Goal: Task Accomplishment & Management: Complete application form

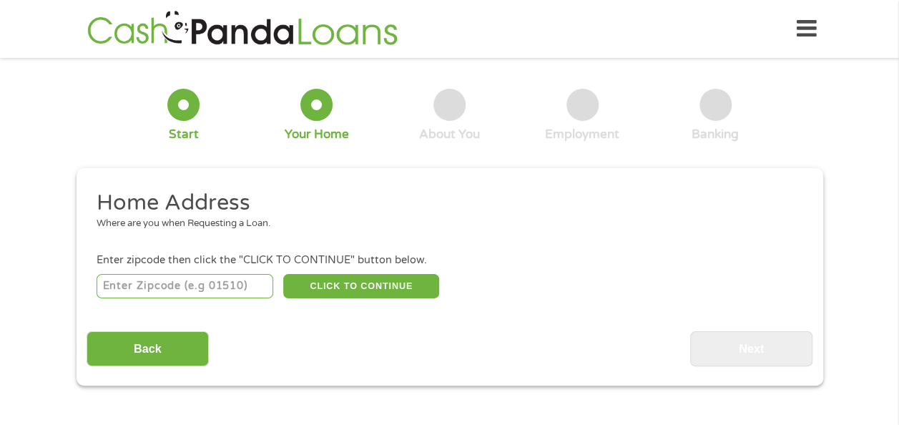
click at [225, 285] on input "number" at bounding box center [185, 286] width 177 height 24
type input "06489"
select select "[US_STATE]"
click at [358, 288] on button "CLICK TO CONTINUE" at bounding box center [361, 286] width 156 height 24
type input "06489"
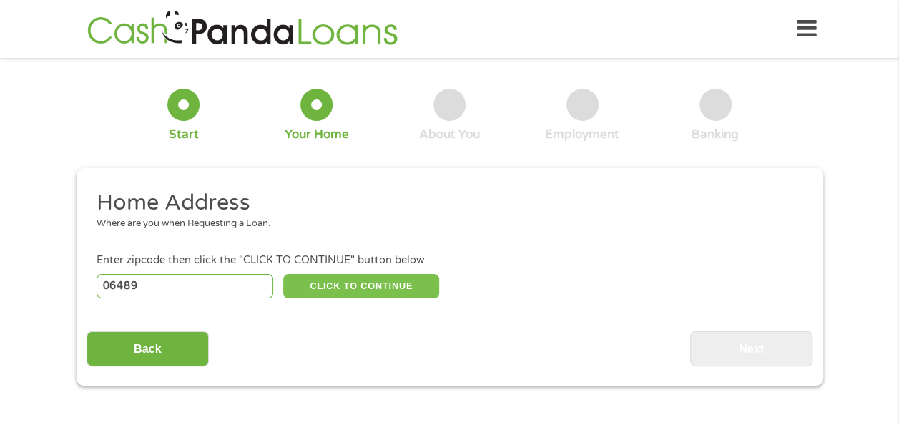
type input "[GEOGRAPHIC_DATA]"
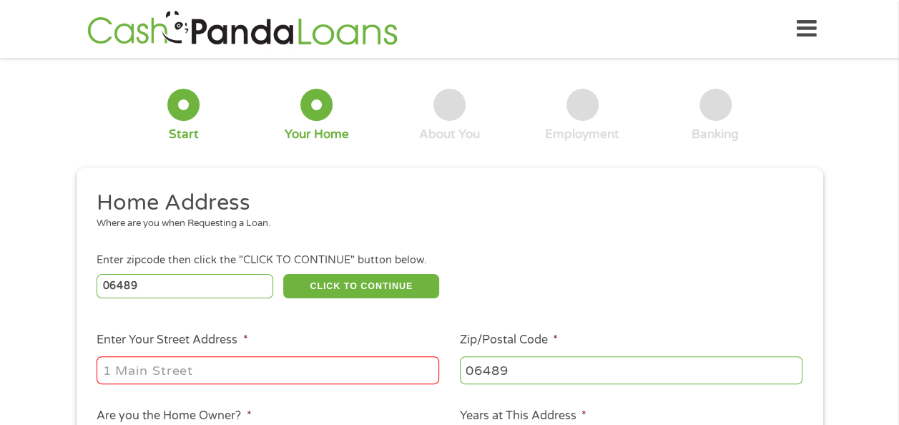
click at [232, 362] on input "Enter Your Street Address *" at bounding box center [268, 369] width 343 height 27
type input "40"
drag, startPoint x: 625, startPoint y: 289, endPoint x: 638, endPoint y: 285, distance: 13.6
click at [634, 288] on div "06489 CLICK TO CONTINUE Please recheck your Zipcode, it seems to be Incorrect" at bounding box center [449, 285] width 705 height 29
drag, startPoint x: 897, startPoint y: 94, endPoint x: 890, endPoint y: 129, distance: 34.9
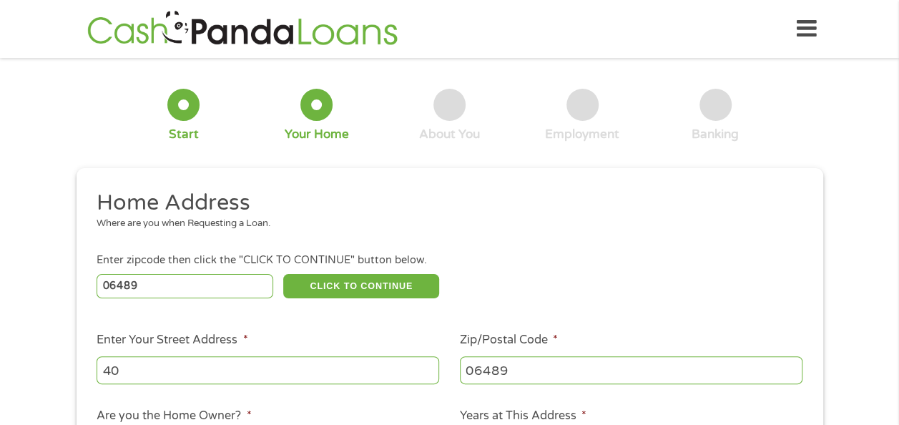
click at [890, 129] on div "1 Start 2 Your Home 3 About You 4 Employment 5 Banking 6 This field is hidden w…" at bounding box center [449, 356] width 899 height 576
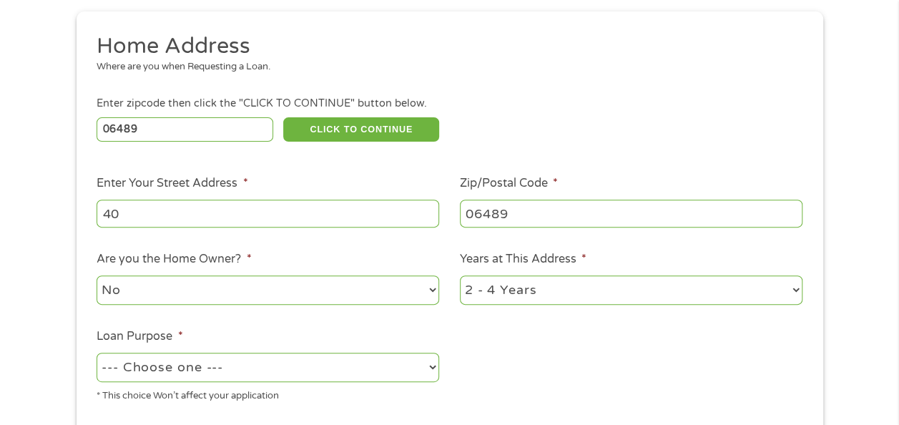
scroll to position [188, 0]
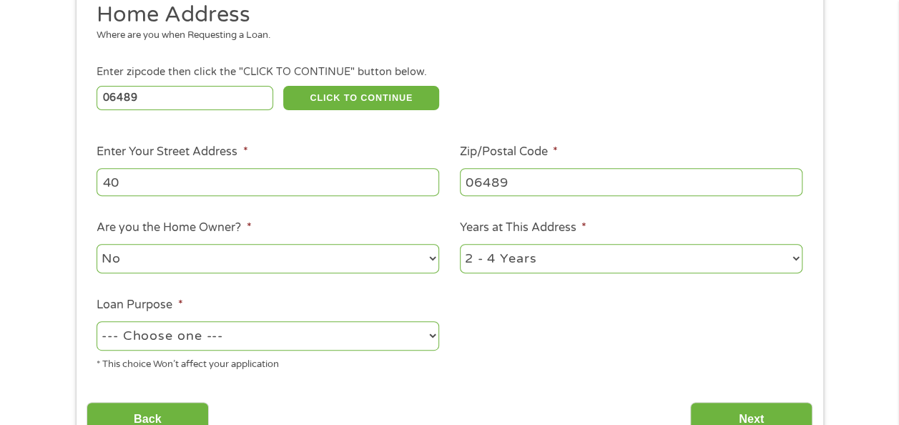
click at [435, 258] on select "No Yes" at bounding box center [268, 258] width 343 height 29
select select "yes"
click at [97, 245] on select "No Yes" at bounding box center [268, 258] width 343 height 29
click at [797, 256] on select "1 Year or less 1 - 2 Years 2 - 4 Years Over 4 Years" at bounding box center [631, 258] width 343 height 29
select select "60months"
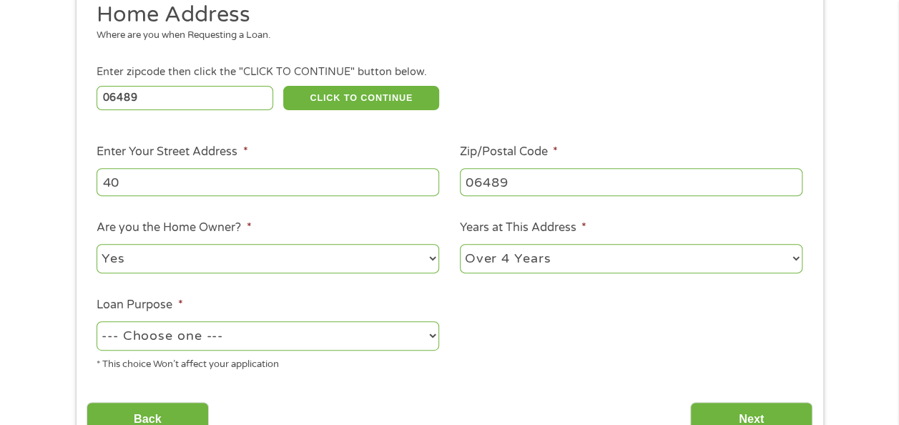
click at [460, 245] on select "1 Year or less 1 - 2 Years 2 - 4 Years Over 4 Years" at bounding box center [631, 258] width 343 height 29
click at [436, 334] on select "--- Choose one --- Pay Bills Debt Consolidation Home Improvement Major Purchase…" at bounding box center [268, 335] width 343 height 29
click at [97, 322] on select "--- Choose one --- Pay Bills Debt Consolidation Home Improvement Major Purchase…" at bounding box center [268, 335] width 343 height 29
click at [429, 334] on select "--- Choose one --- Pay Bills Debt Consolidation Home Improvement Major Purchase…" at bounding box center [268, 335] width 343 height 29
select select "paybills"
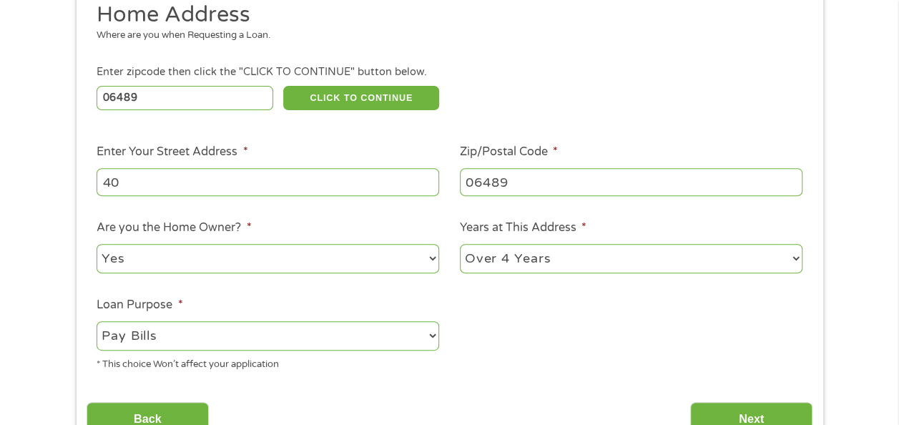
click at [97, 322] on select "--- Choose one --- Pay Bills Debt Consolidation Home Improvement Major Purchase…" at bounding box center [268, 335] width 343 height 29
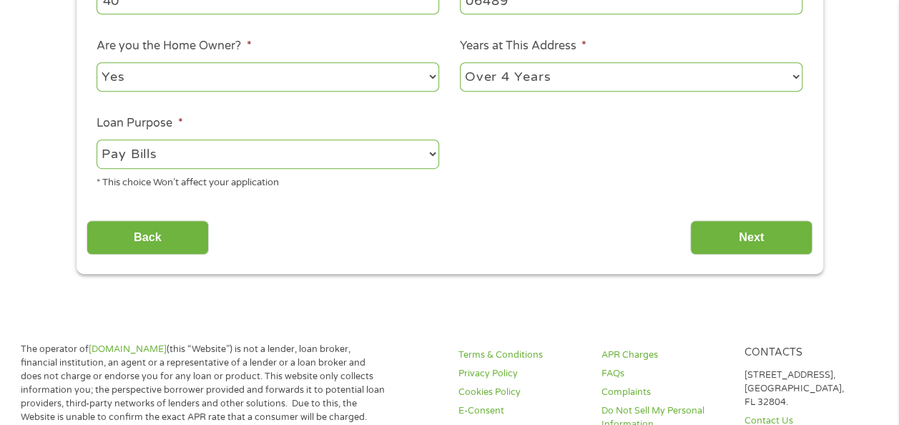
scroll to position [379, 0]
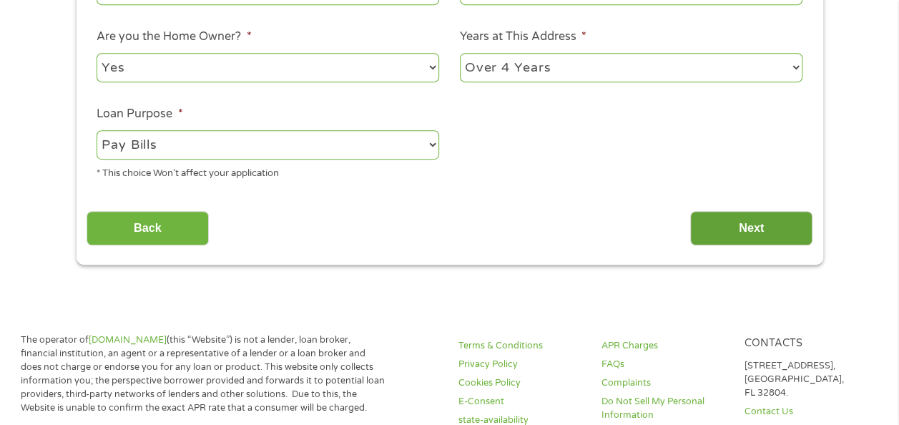
click at [752, 217] on input "Next" at bounding box center [751, 228] width 122 height 35
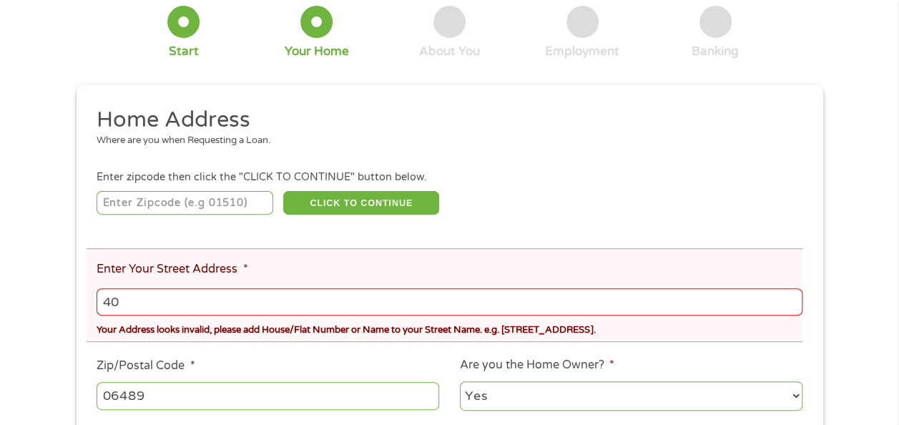
scroll to position [142, 0]
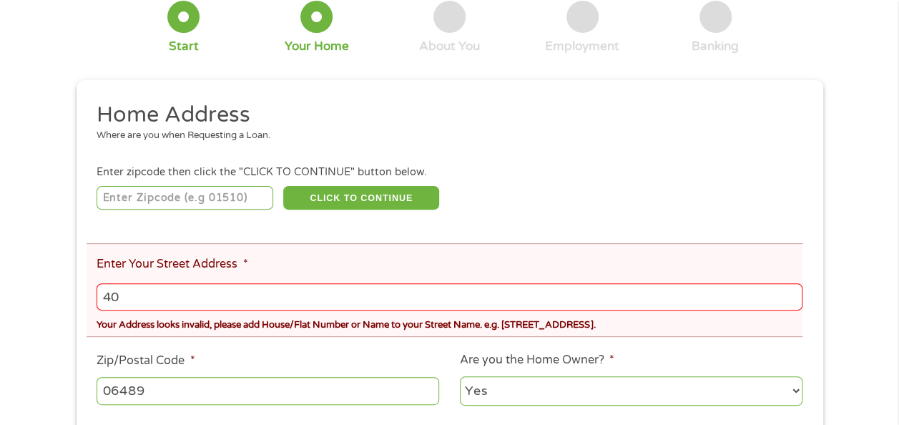
click at [169, 299] on input "40" at bounding box center [449, 296] width 705 height 27
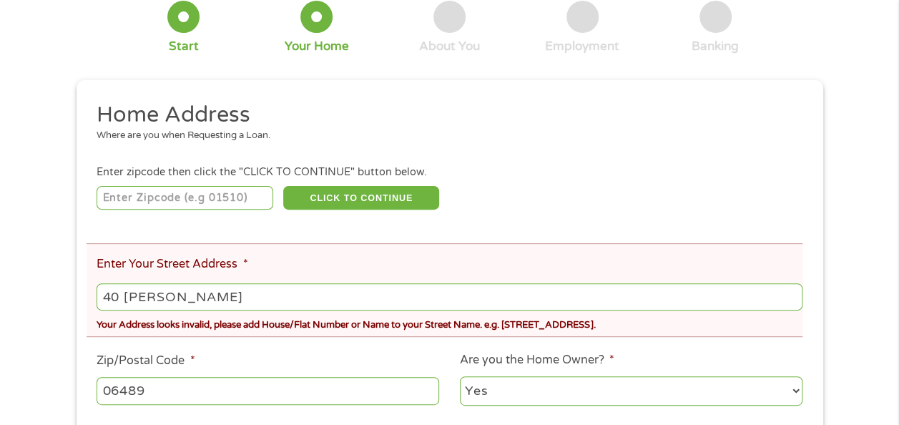
type input "[STREET_ADDRESS][PERSON_NAME]"
type input "06489"
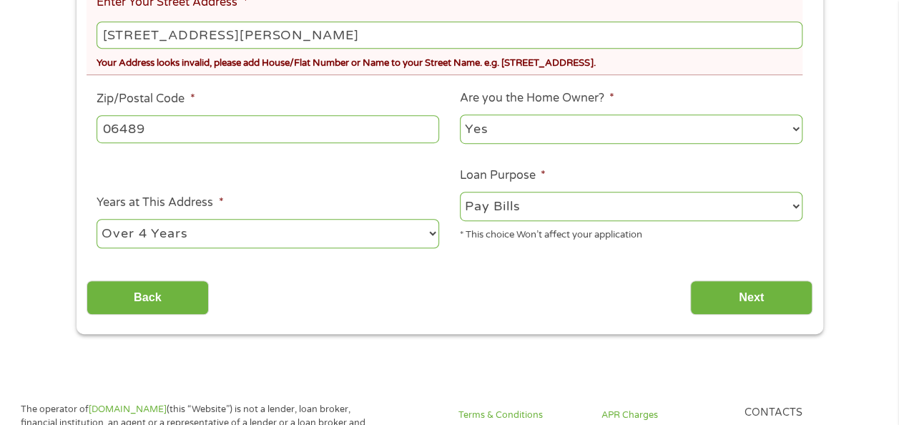
scroll to position [478, 0]
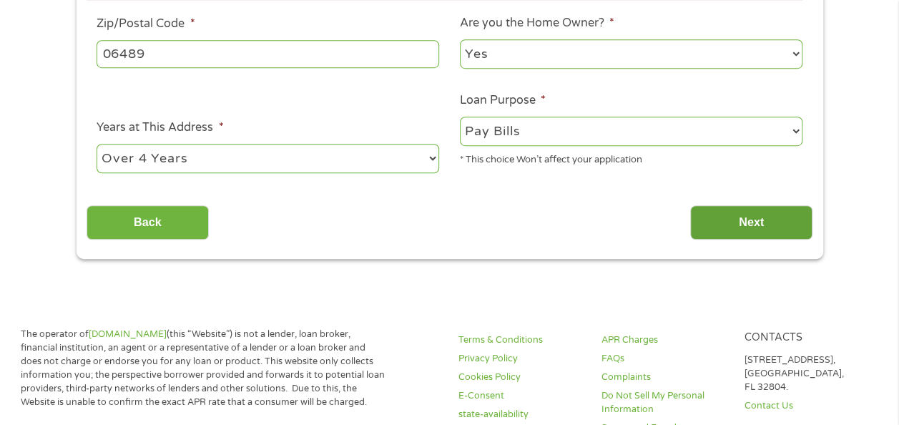
click at [761, 221] on input "Next" at bounding box center [751, 222] width 122 height 35
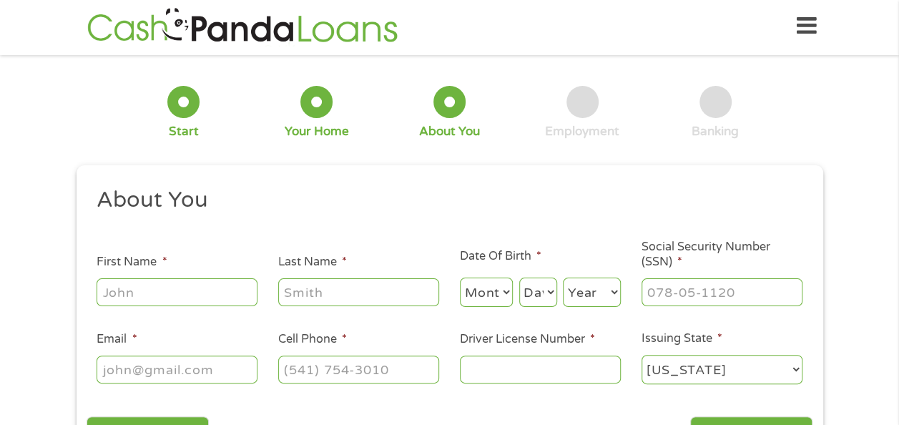
scroll to position [0, 0]
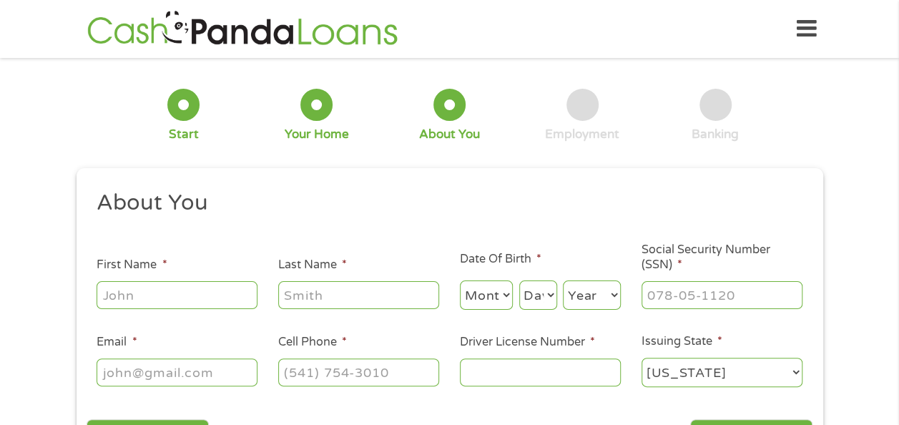
click at [184, 290] on input "First Name *" at bounding box center [177, 294] width 161 height 27
type input "[PERSON_NAME]"
type input "[PERSON_NAME][EMAIL_ADDRESS][DOMAIN_NAME]"
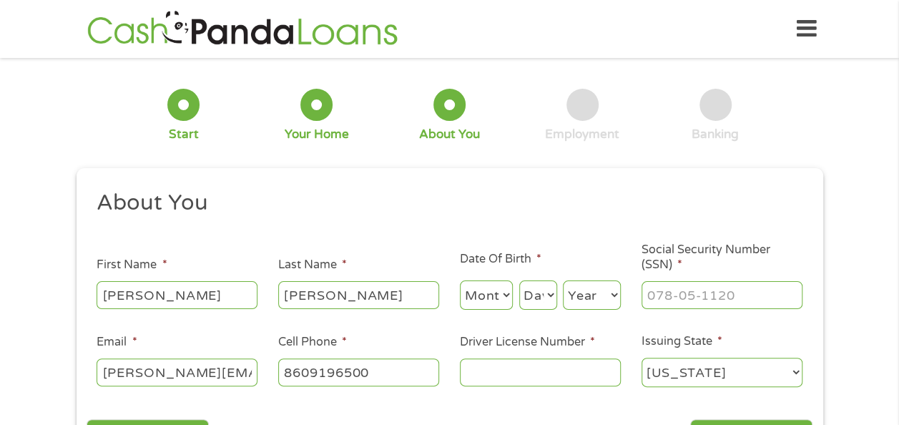
type input "[PHONE_NUMBER]"
drag, startPoint x: 340, startPoint y: 292, endPoint x: 197, endPoint y: 292, distance: 143.7
click at [197, 292] on ul "About You This field is hidden when viewing the form Title * --- Choose one ---…" at bounding box center [450, 294] width 726 height 211
type input "Laius"
click at [493, 300] on select "Month 1 2 3 4 5 6 7 8 9 10 11 12" at bounding box center [487, 294] width 54 height 29
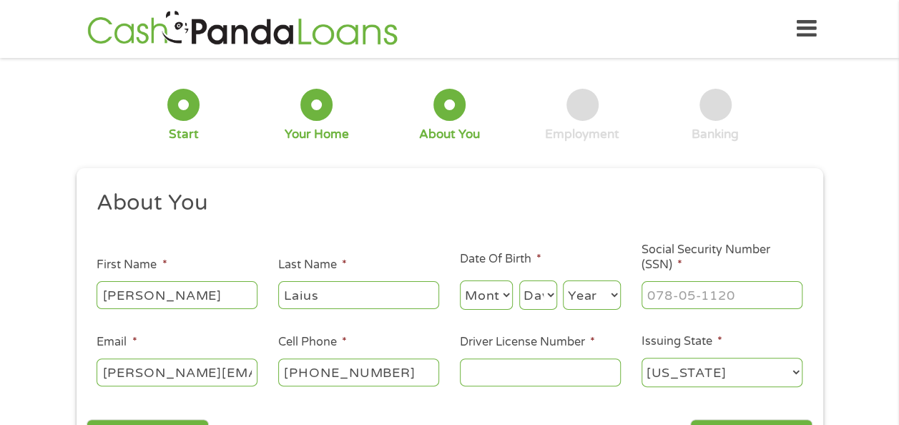
select select "2"
click at [460, 281] on select "Month 1 2 3 4 5 6 7 8 9 10 11 12" at bounding box center [487, 294] width 54 height 29
click at [535, 298] on select "Day 1 2 3 4 5 6 7 8 9 10 11 12 13 14 15 16 17 18 19 20 21 22 23 24 25 26 27 28 …" at bounding box center [538, 294] width 38 height 29
select select "29"
click at [519, 281] on select "Day 1 2 3 4 5 6 7 8 9 10 11 12 13 14 15 16 17 18 19 20 21 22 23 24 25 26 27 28 …" at bounding box center [538, 294] width 38 height 29
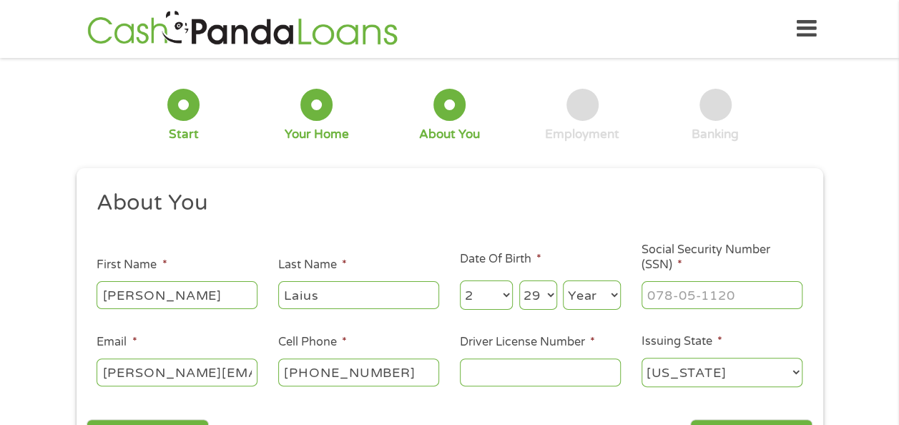
click at [608, 290] on select "Year [DATE] 2006 2005 2004 2003 2002 2001 2000 1999 1998 1997 1996 1995 1994 19…" at bounding box center [592, 294] width 58 height 29
select select "1962"
click at [563, 281] on select "Year [DATE] 2006 2005 2004 2003 2002 2001 2000 1999 1998 1997 1996 1995 1994 19…" at bounding box center [592, 294] width 58 height 29
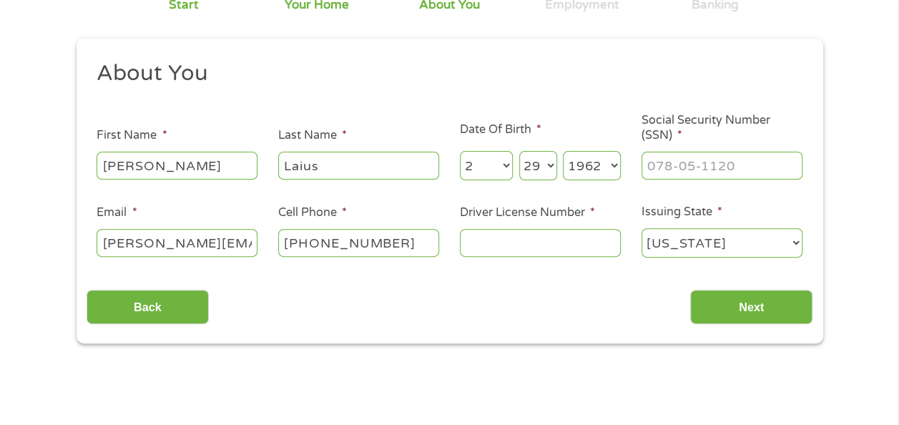
scroll to position [134, 0]
